Goal: Task Accomplishment & Management: Use online tool/utility

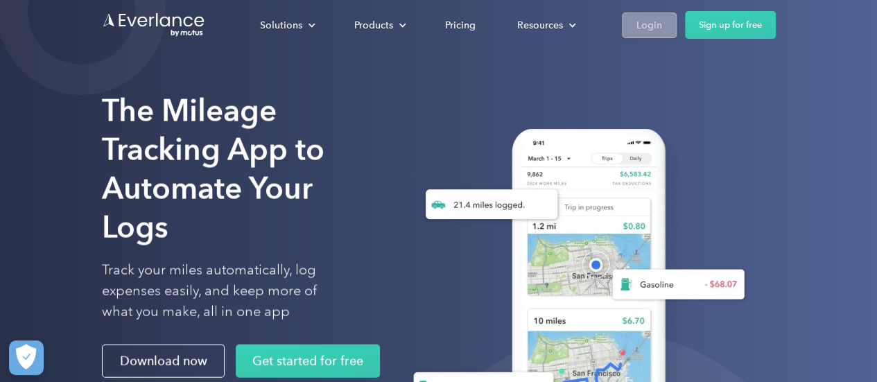
click at [651, 31] on div "Login" at bounding box center [650, 25] width 26 height 17
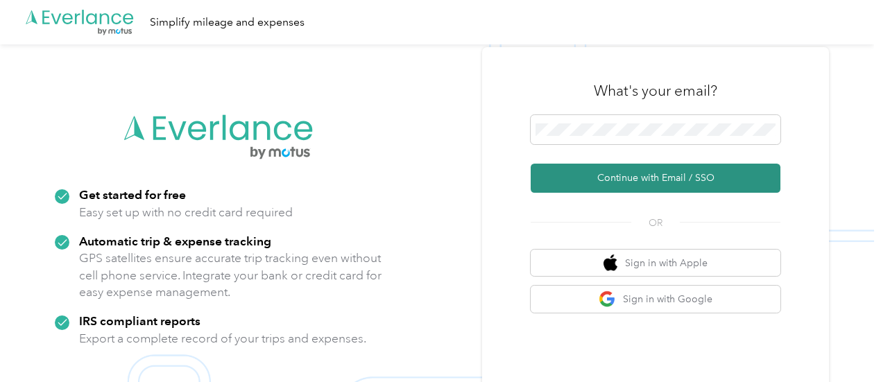
click at [617, 182] on button "Continue with Email / SSO" at bounding box center [656, 178] width 250 height 29
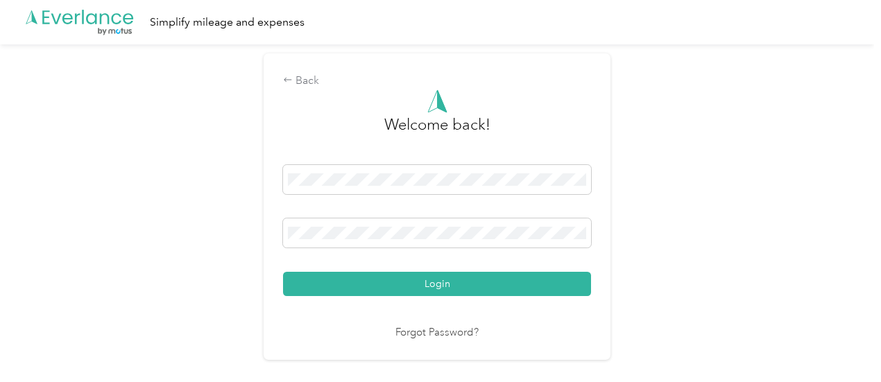
click at [283, 272] on button "Login" at bounding box center [437, 284] width 308 height 24
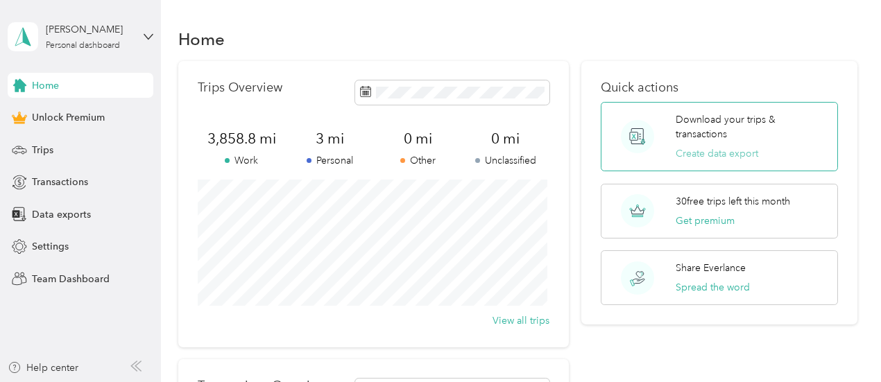
click at [722, 149] on button "Create data export" at bounding box center [717, 153] width 83 height 15
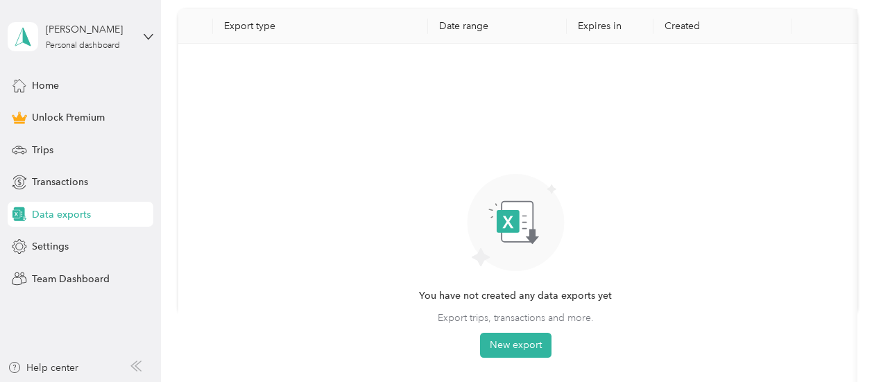
scroll to position [95, 0]
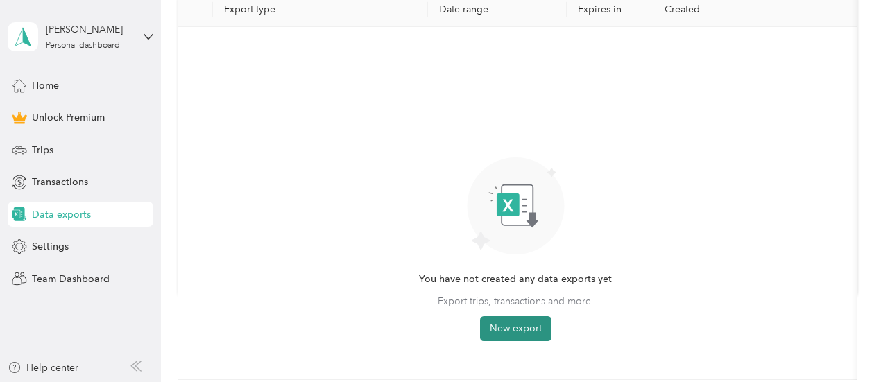
click at [526, 334] on button "New export" at bounding box center [515, 328] width 71 height 25
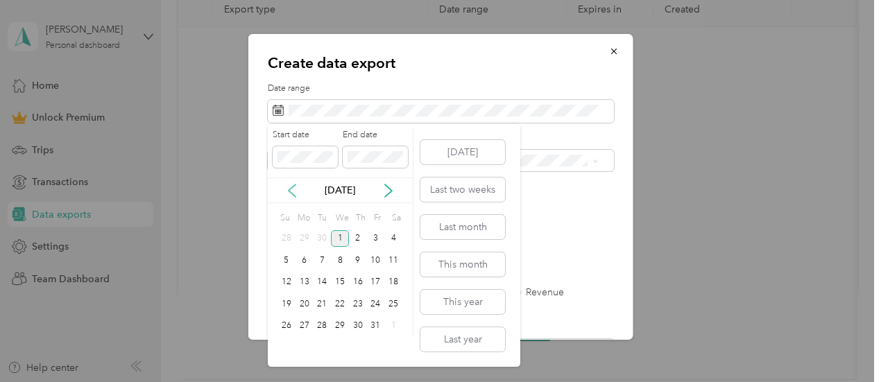
click at [291, 191] on icon at bounding box center [292, 191] width 14 height 14
click at [456, 235] on button "Last month" at bounding box center [462, 227] width 85 height 24
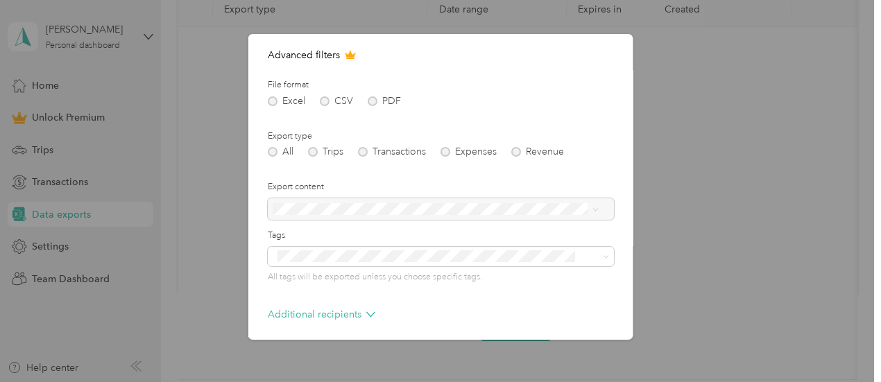
scroll to position [198, 0]
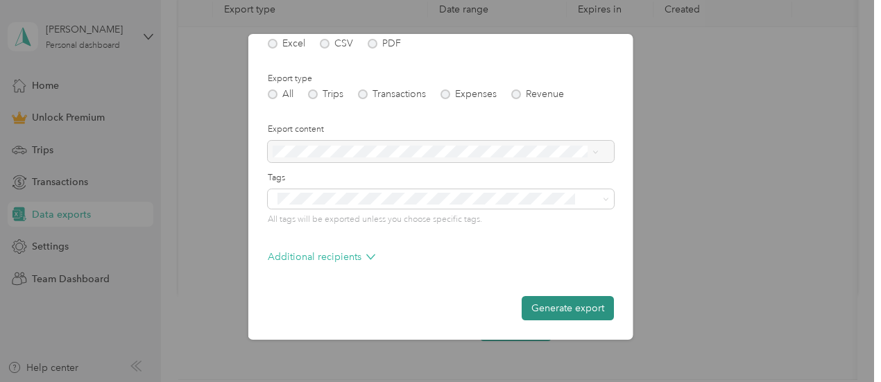
click at [551, 310] on button "Generate export" at bounding box center [568, 308] width 92 height 24
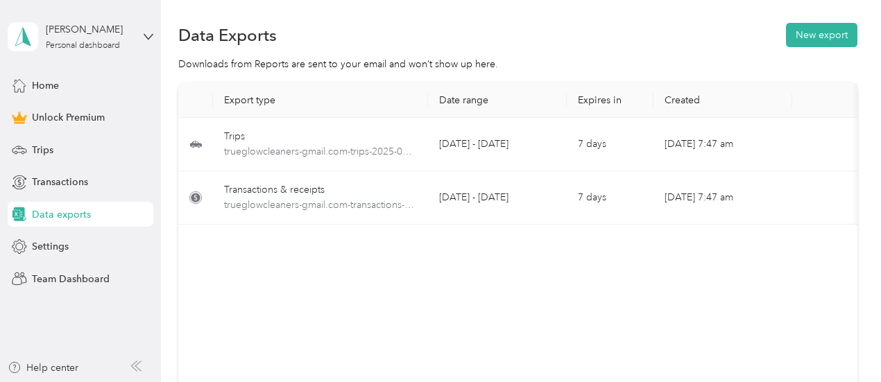
scroll to position [0, 0]
